Goal: Navigation & Orientation: Find specific page/section

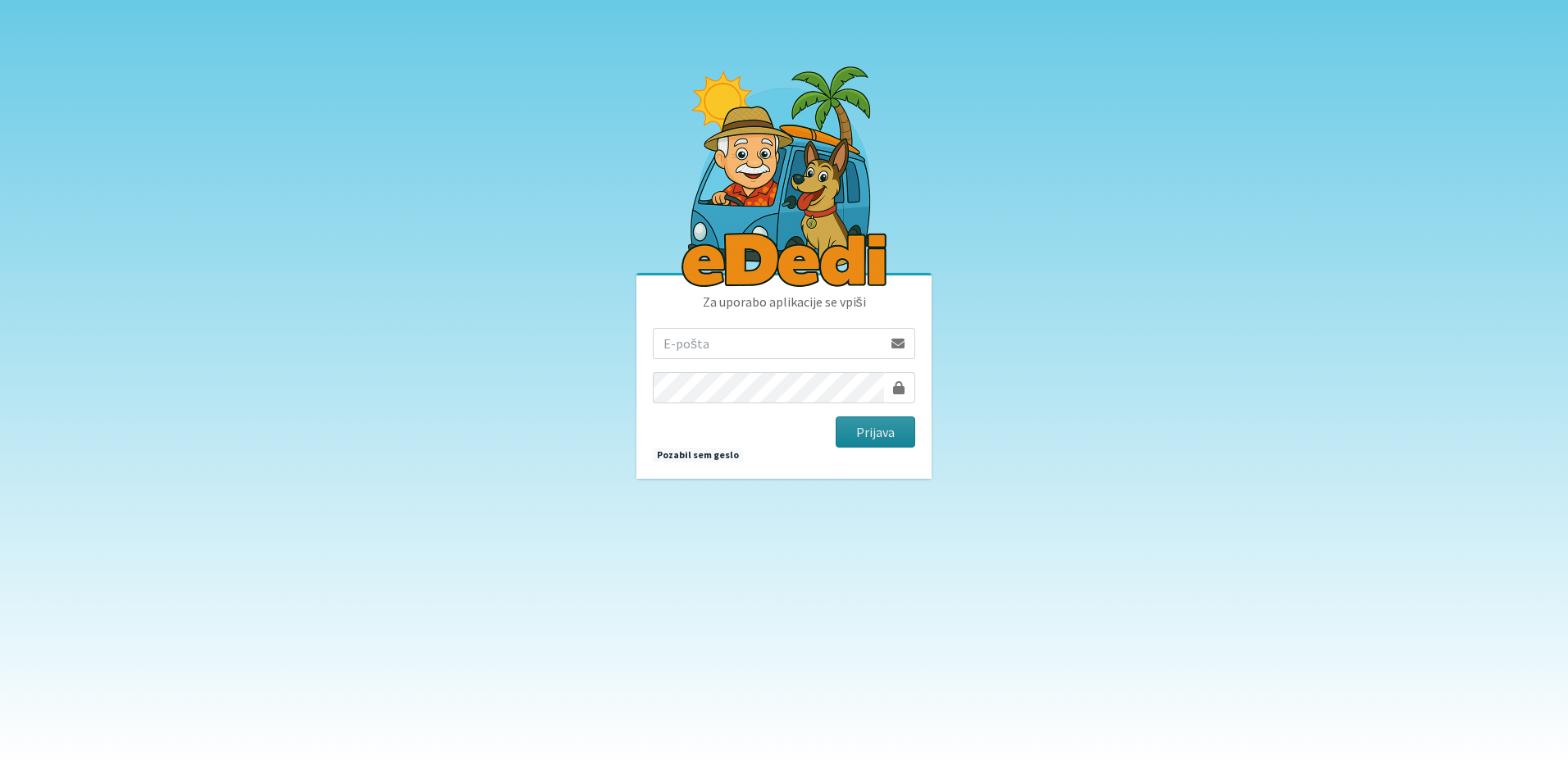
type input "[EMAIL_ADDRESS][DOMAIN_NAME]"
click at [862, 418] on button "Prijava" at bounding box center [876, 432] width 80 height 31
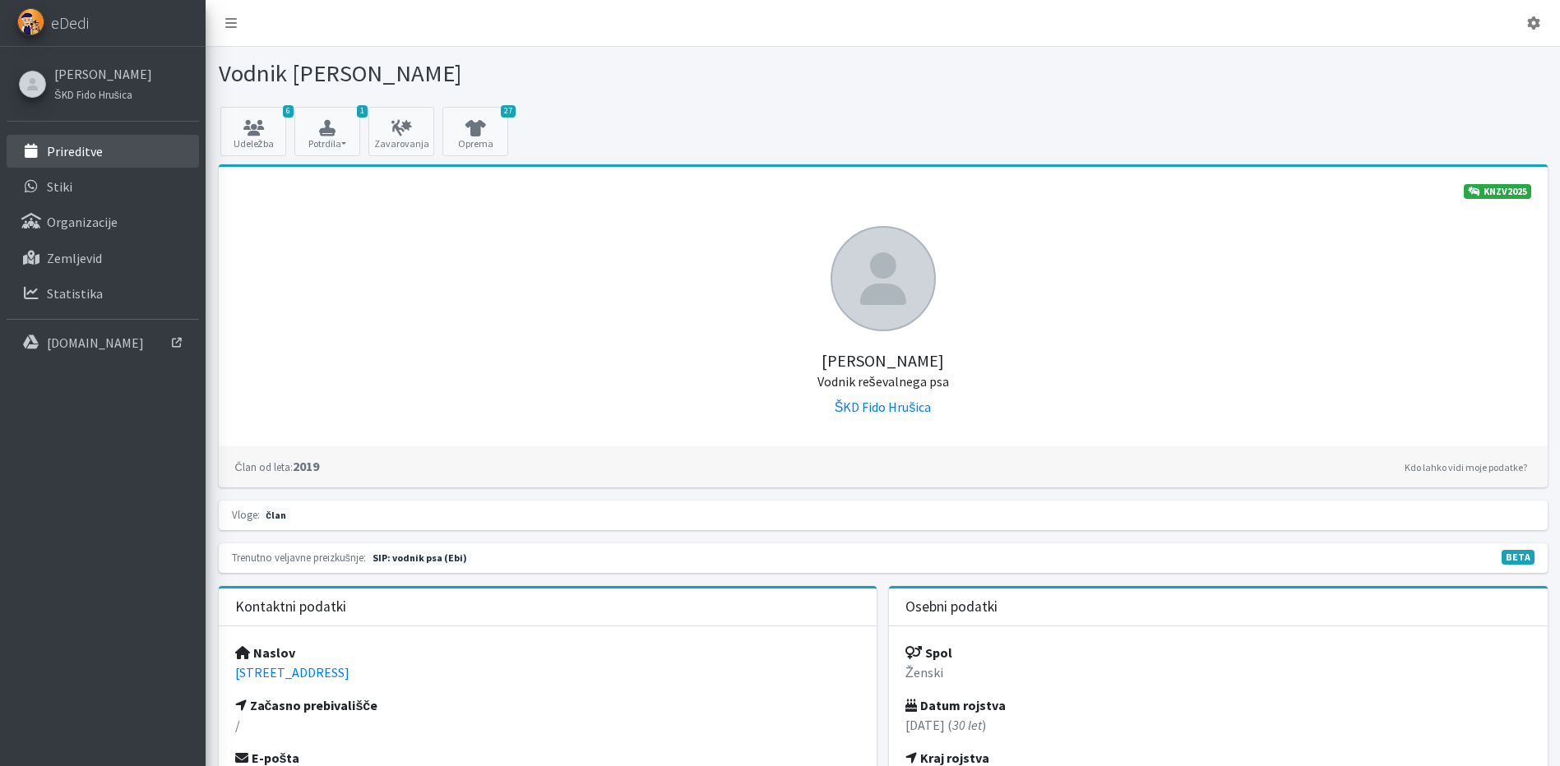
click at [64, 163] on link "Prireditve" at bounding box center [103, 151] width 192 height 33
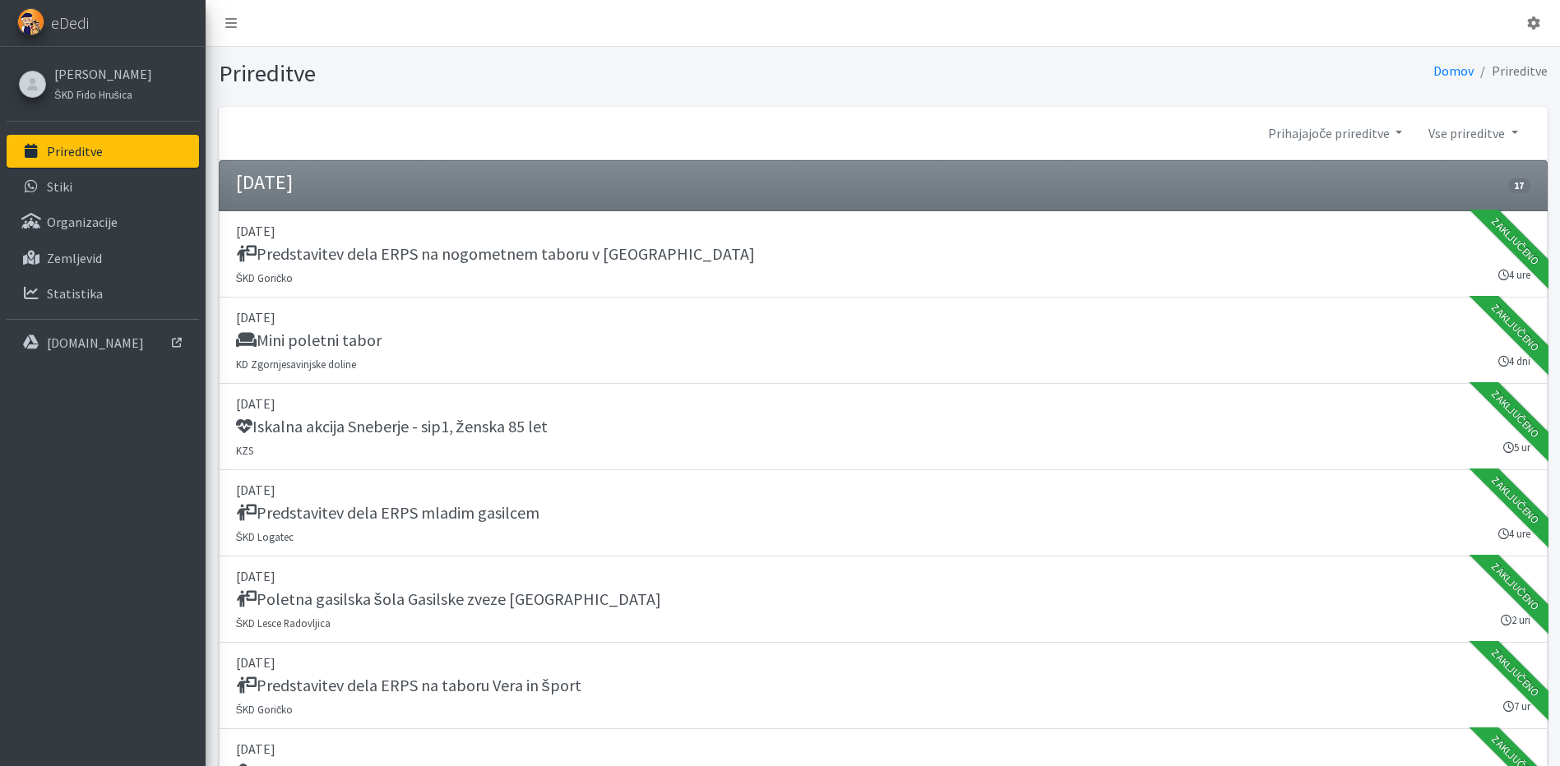
click at [105, 58] on div "[PERSON_NAME] ŠKD Fido Hrušica Prireditve Stiki Organizacije Zemljevid Statisti…" at bounding box center [103, 204] width 206 height 315
click at [104, 67] on link "[PERSON_NAME]" at bounding box center [103, 74] width 98 height 20
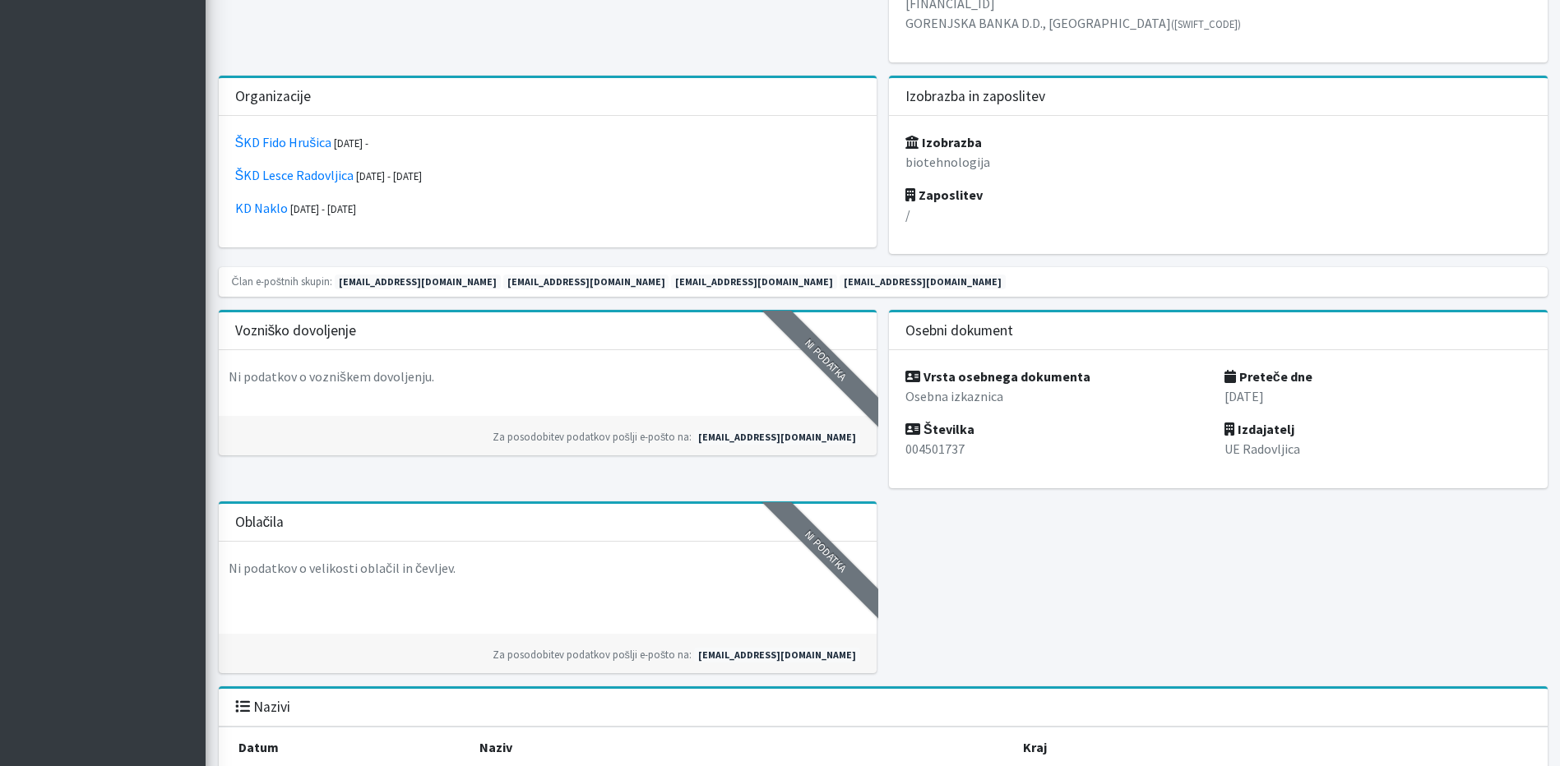
scroll to position [987, 0]
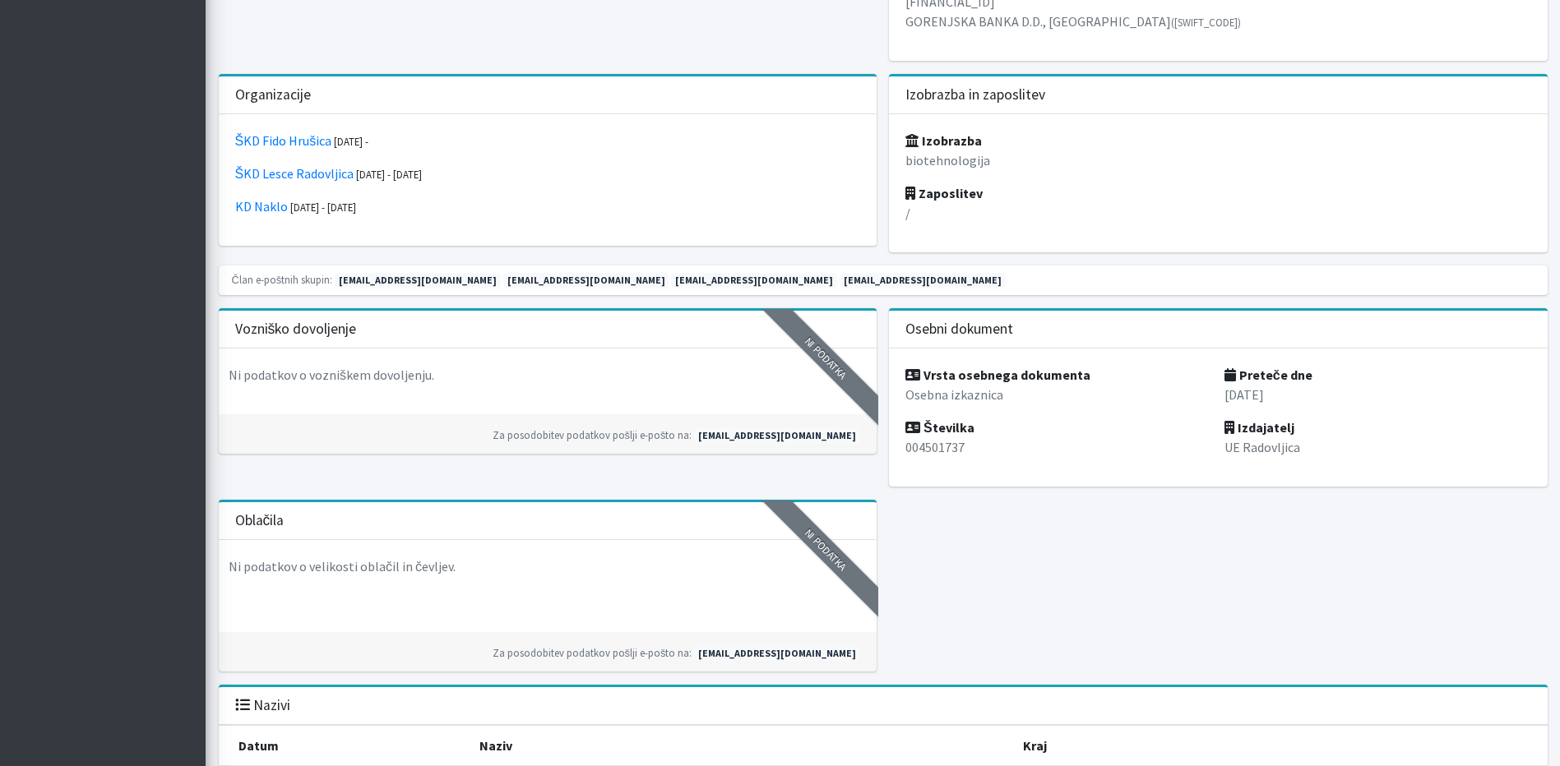
click at [1177, 530] on div "6 Udeležba 1 Potrdila SIP 2025 2/2 Zavarovanja 27 Oprema KNZV2025 )" at bounding box center [882, 566] width 1341 height 2892
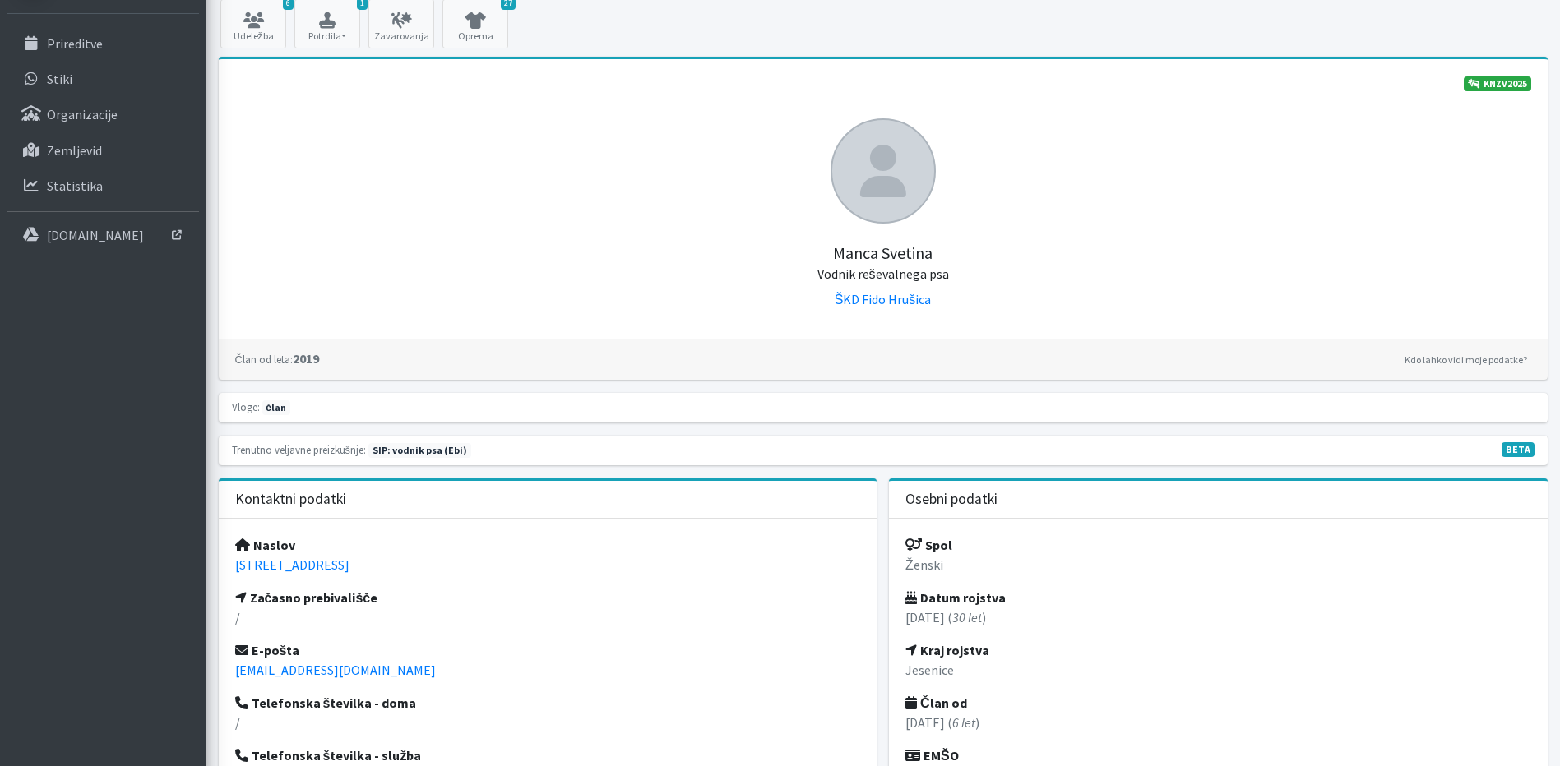
scroll to position [0, 0]
